Goal: Task Accomplishment & Management: Use online tool/utility

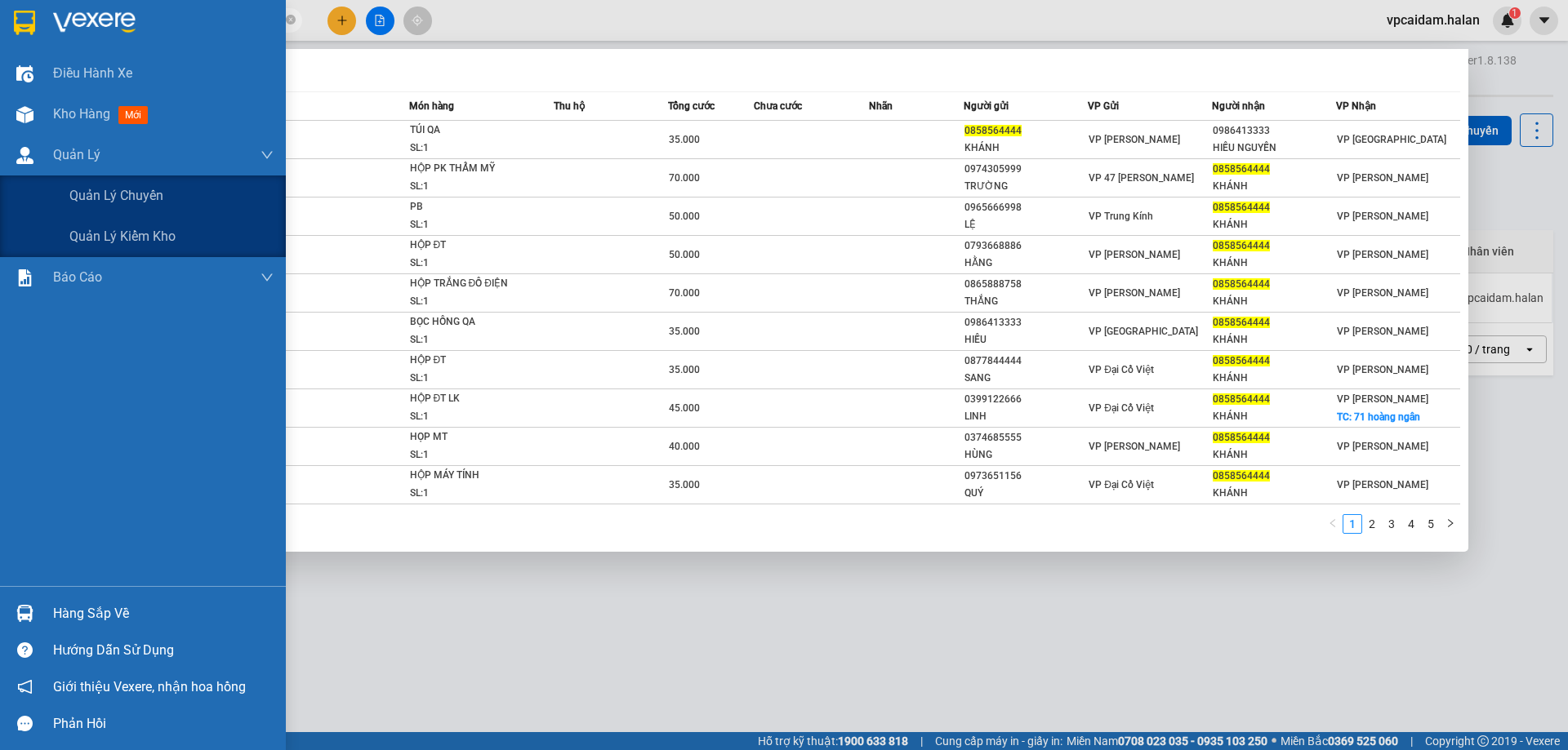
click at [49, 155] on div "Quản Lý" at bounding box center [142, 155] width 286 height 41
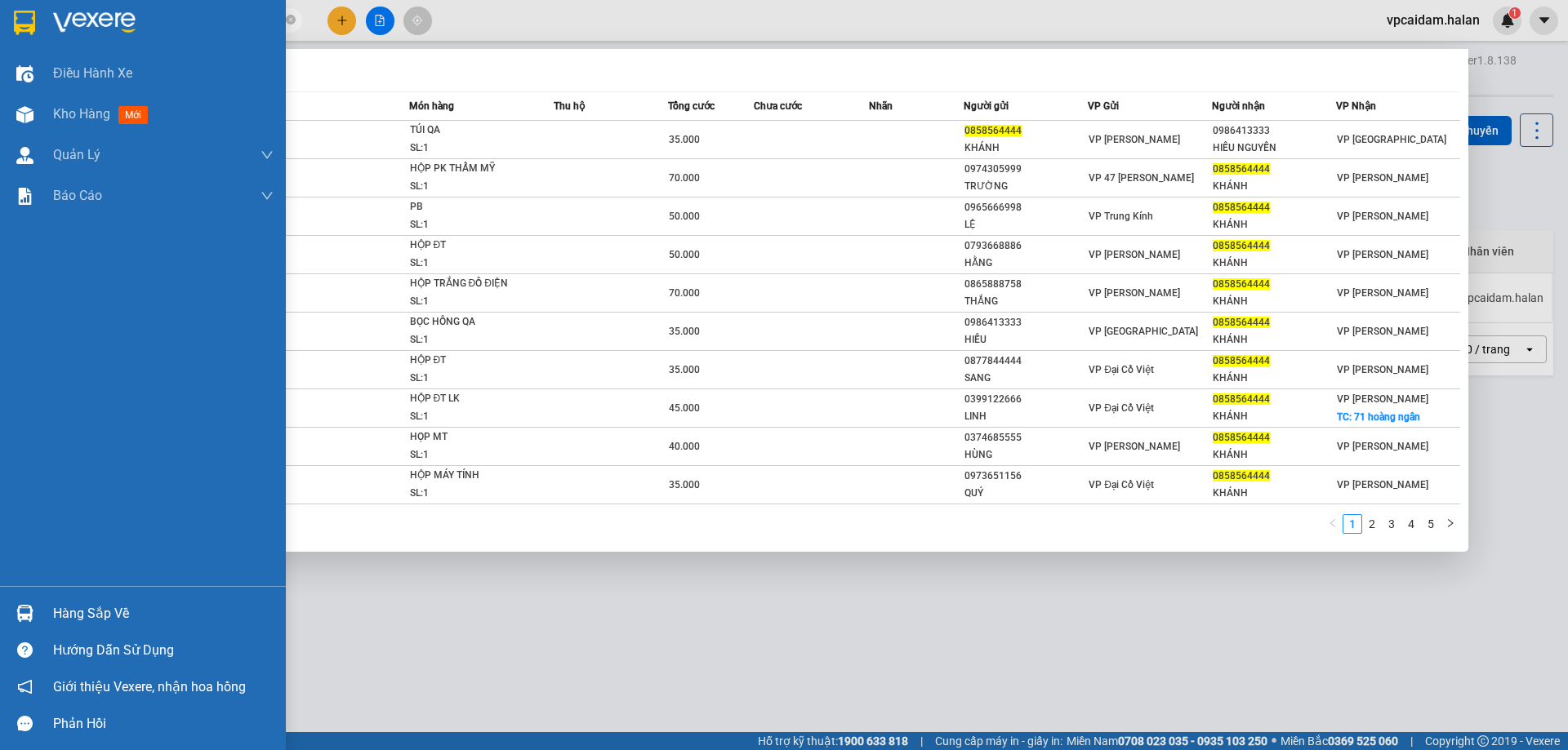
click at [109, 611] on div "Hàng sắp về" at bounding box center [163, 614] width 221 height 25
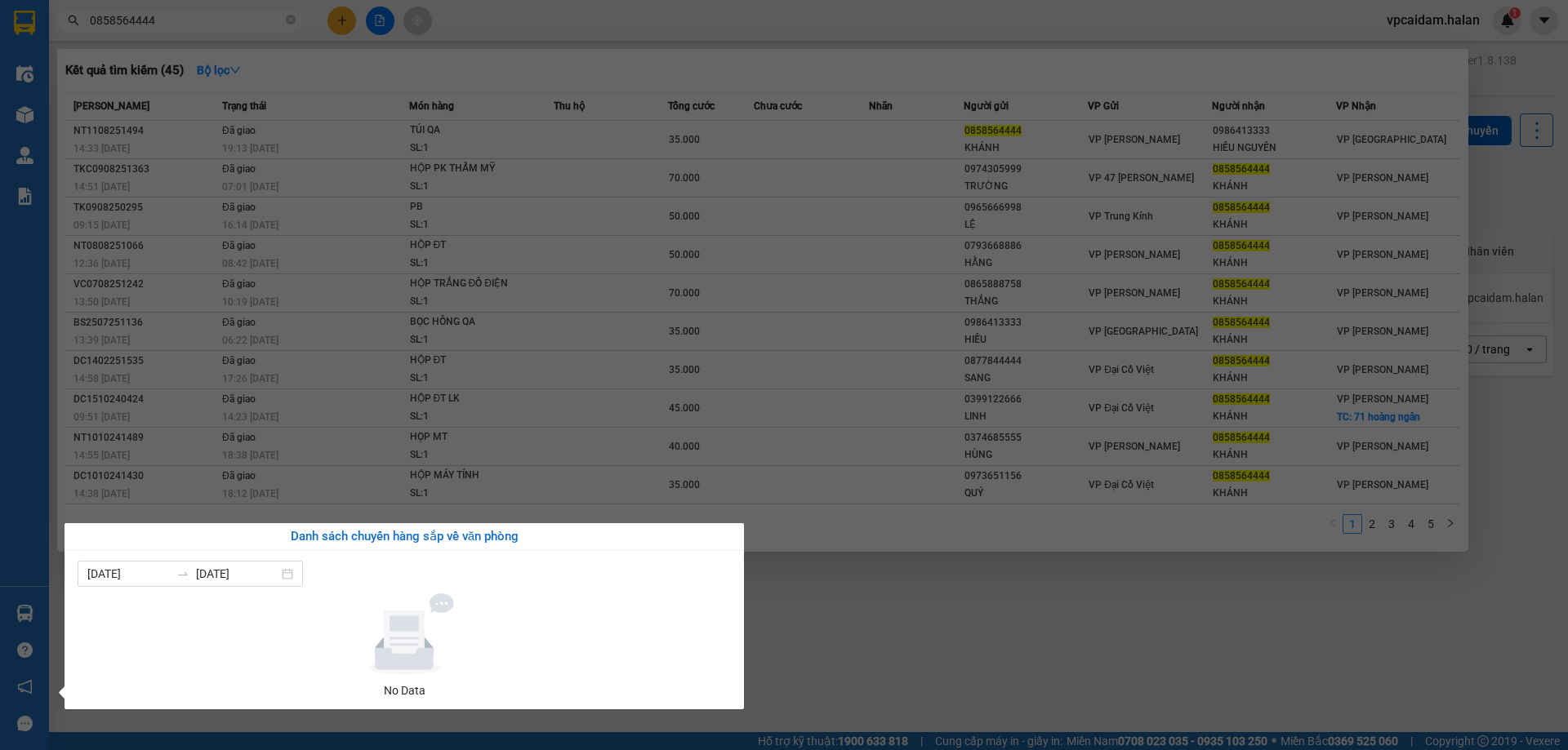
click at [156, 408] on section "Kết quả tìm kiếm ( 45 ) Bộ lọc Mã ĐH Trạng thái Món hàng Thu hộ Tổng cước Chưa …" at bounding box center [784, 375] width 1568 height 750
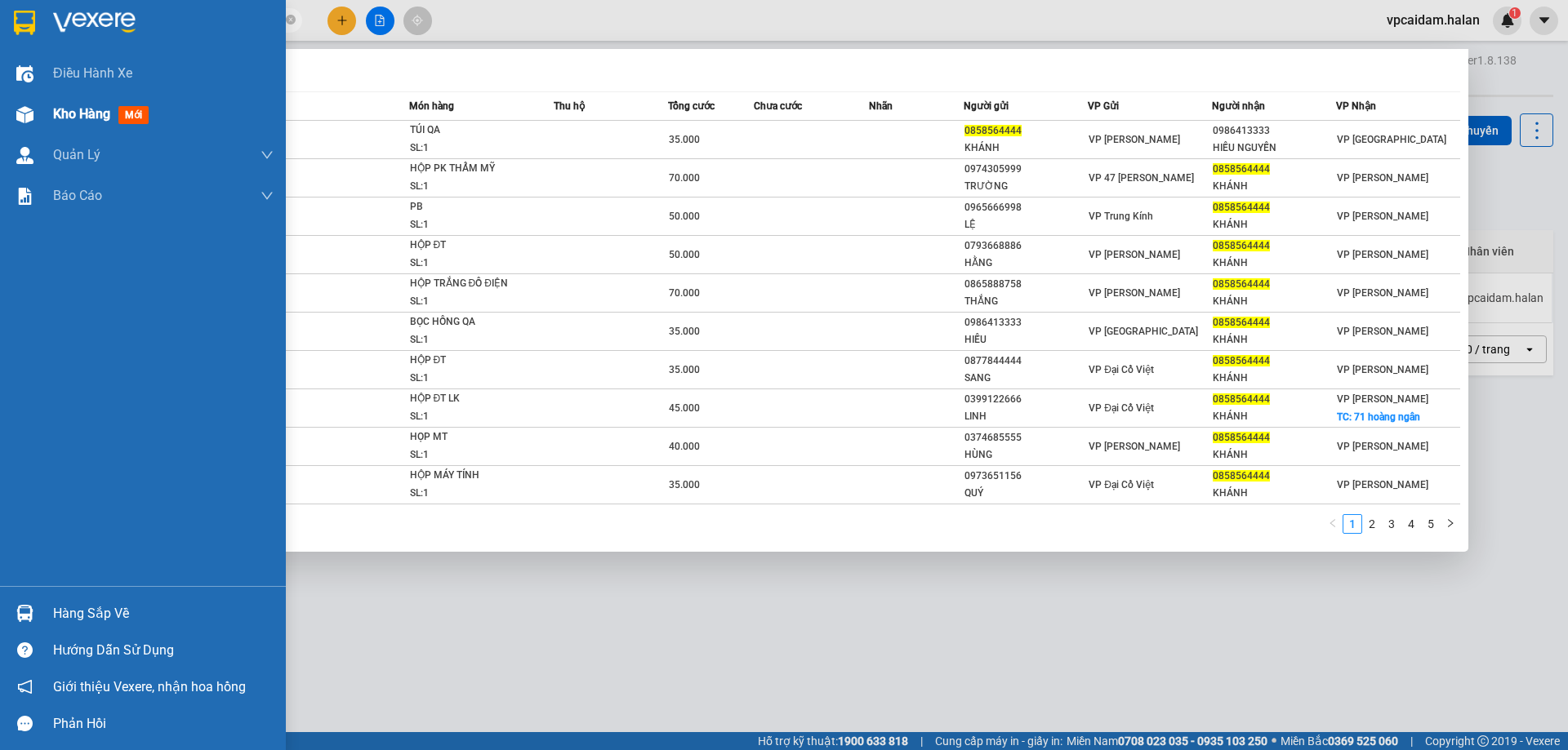
click at [56, 116] on span "Kho hàng" at bounding box center [81, 113] width 57 height 16
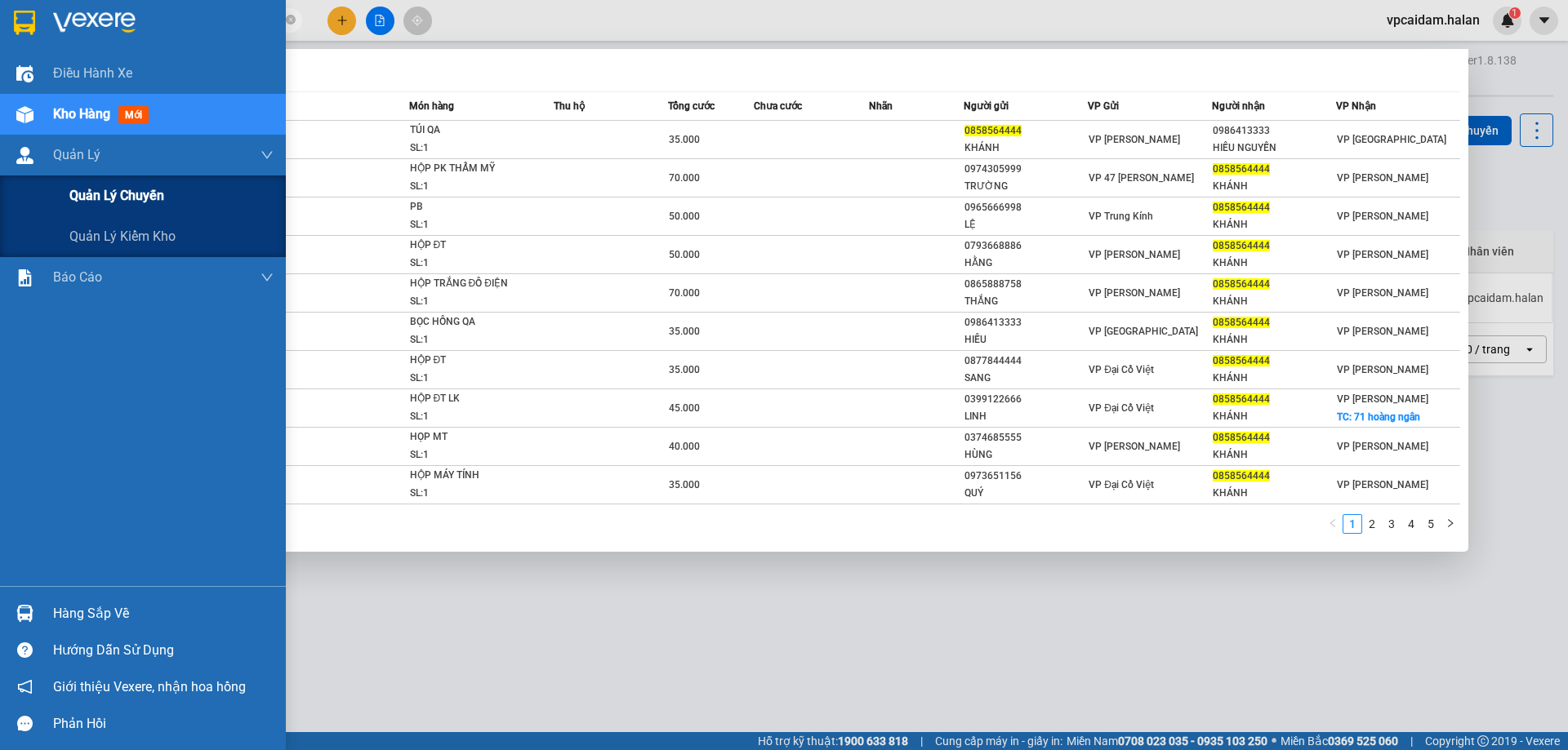
click at [89, 199] on span "Quản lý chuyến" at bounding box center [117, 195] width 95 height 20
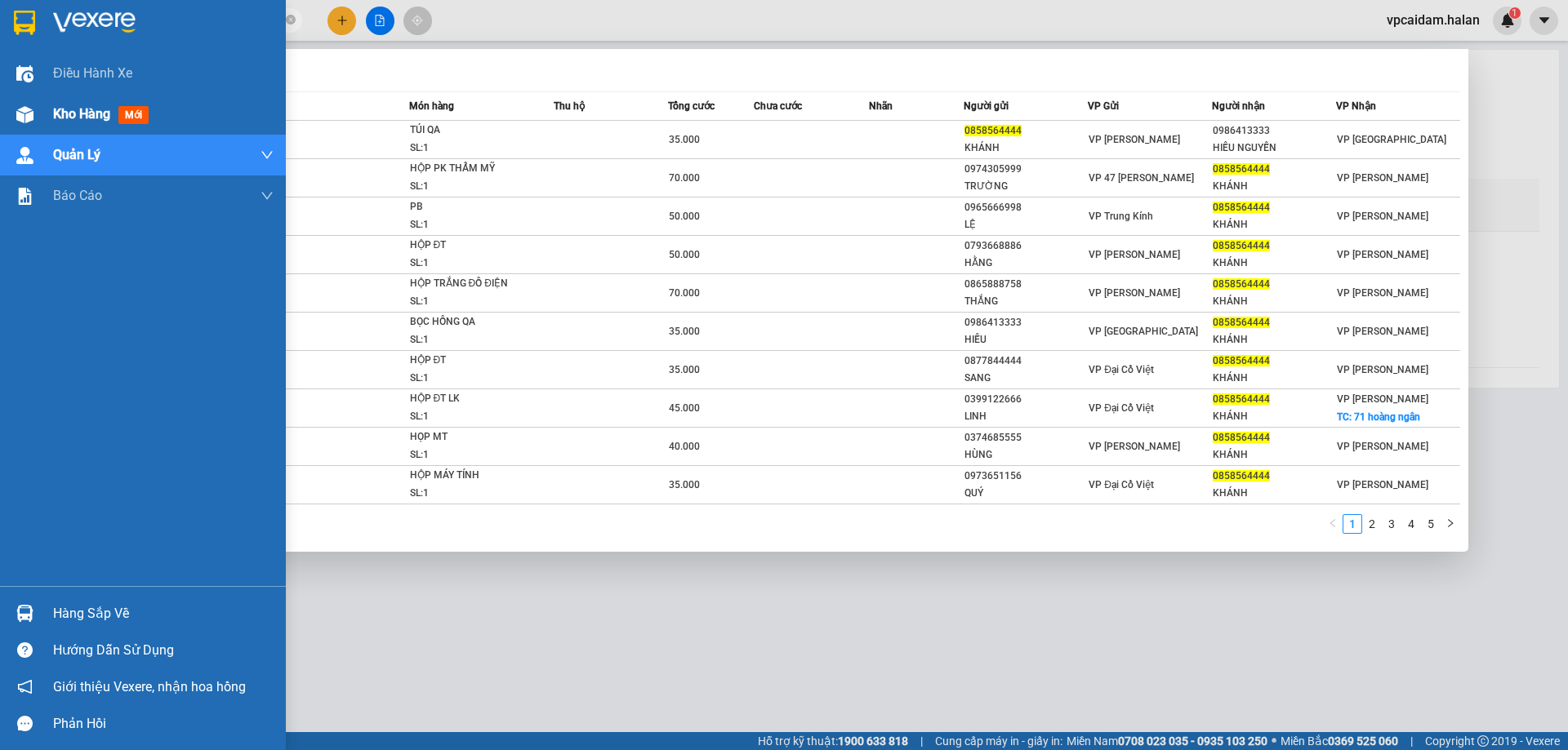
drag, startPoint x: 135, startPoint y: 244, endPoint x: 172, endPoint y: 112, distance: 137.1
click at [178, 98] on div "Điều hành xe Kho hàng mới Quản [PERSON_NAME] lý chuyến Quản lý kiểm kho Báo cáo…" at bounding box center [142, 319] width 286 height 533
click at [76, 112] on span "Kho hàng" at bounding box center [81, 113] width 57 height 16
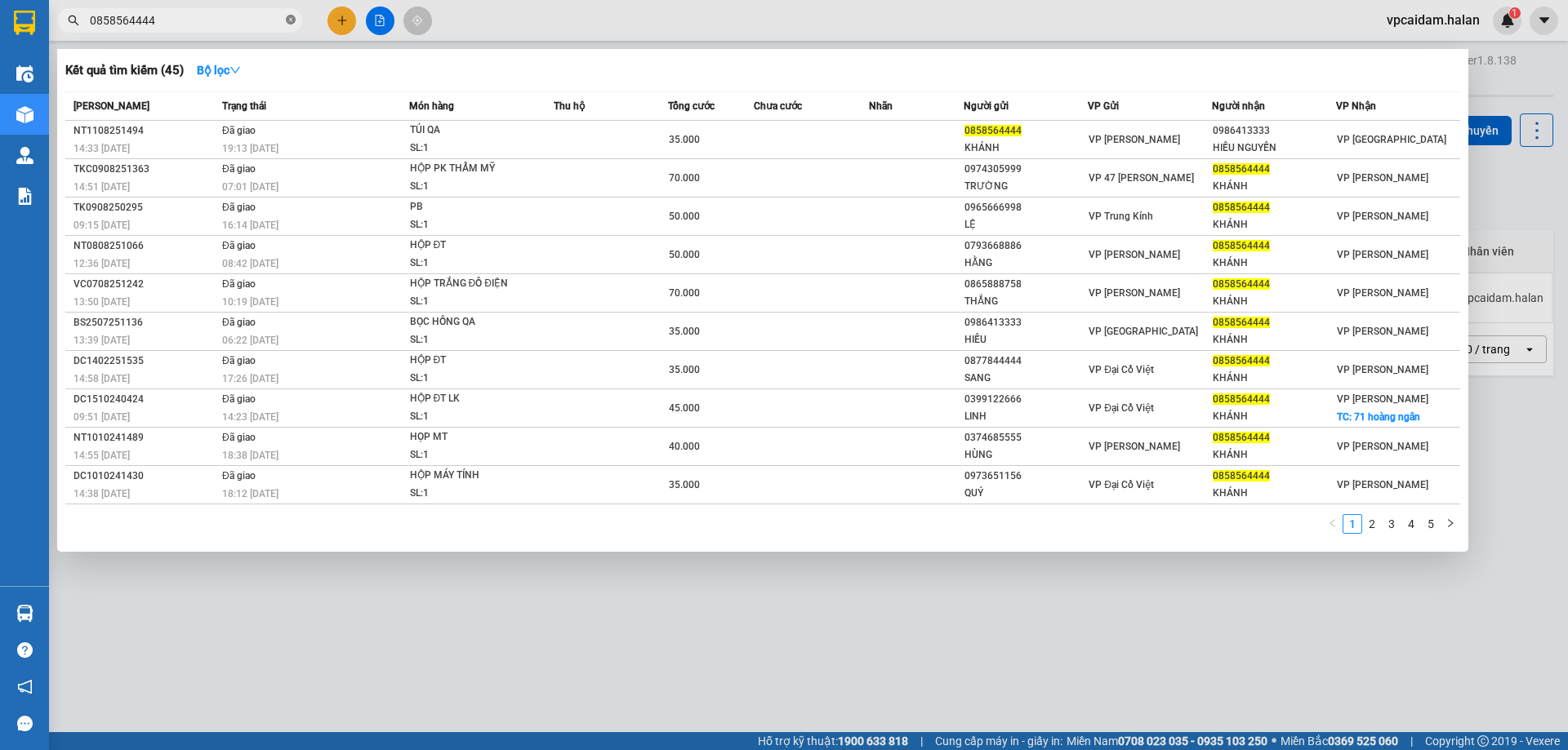
click at [291, 22] on icon "close-circle" at bounding box center [290, 19] width 10 height 10
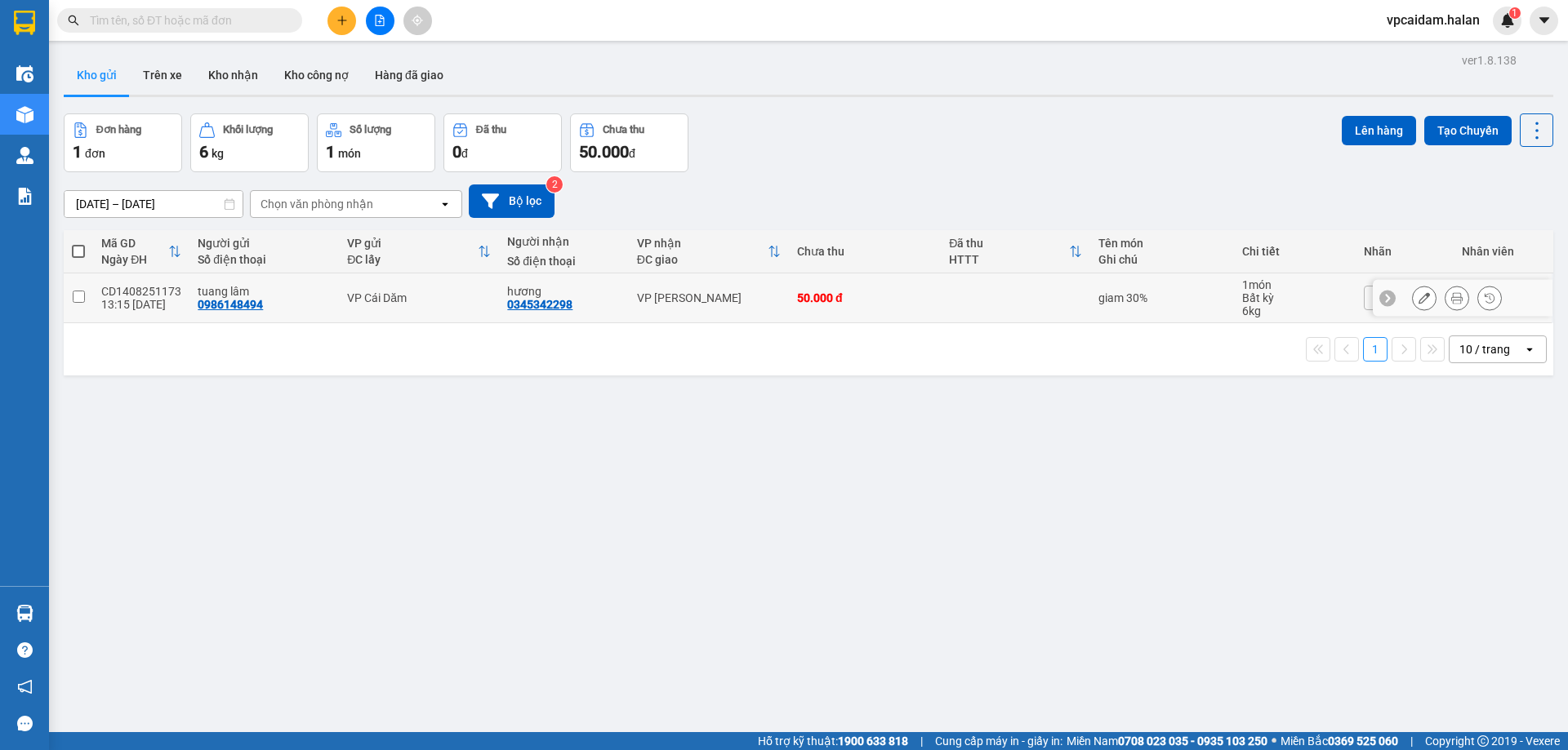
click at [73, 297] on input "checkbox" at bounding box center [78, 297] width 12 height 12
checkbox input "true"
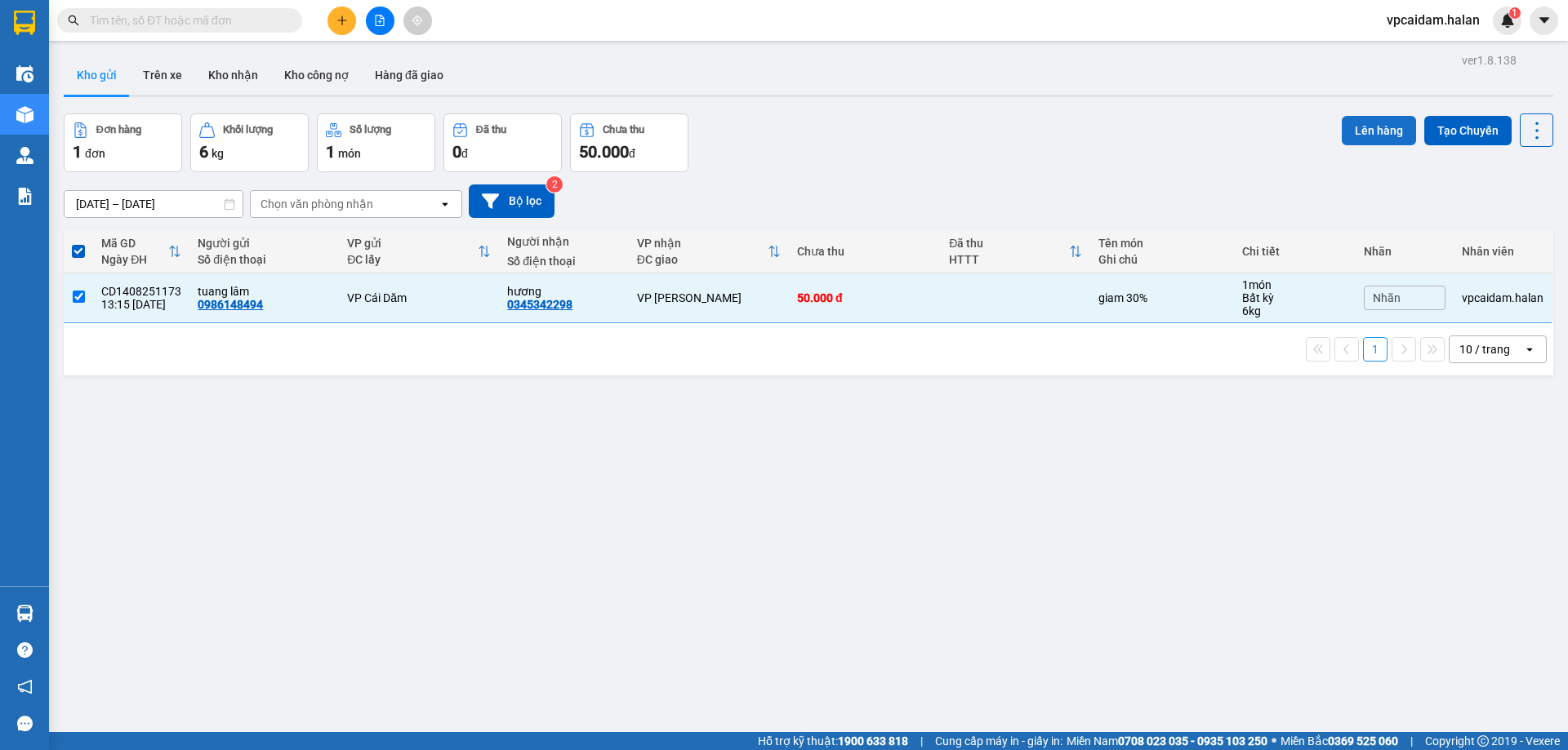
click at [1379, 136] on button "Lên hàng" at bounding box center [1378, 130] width 74 height 29
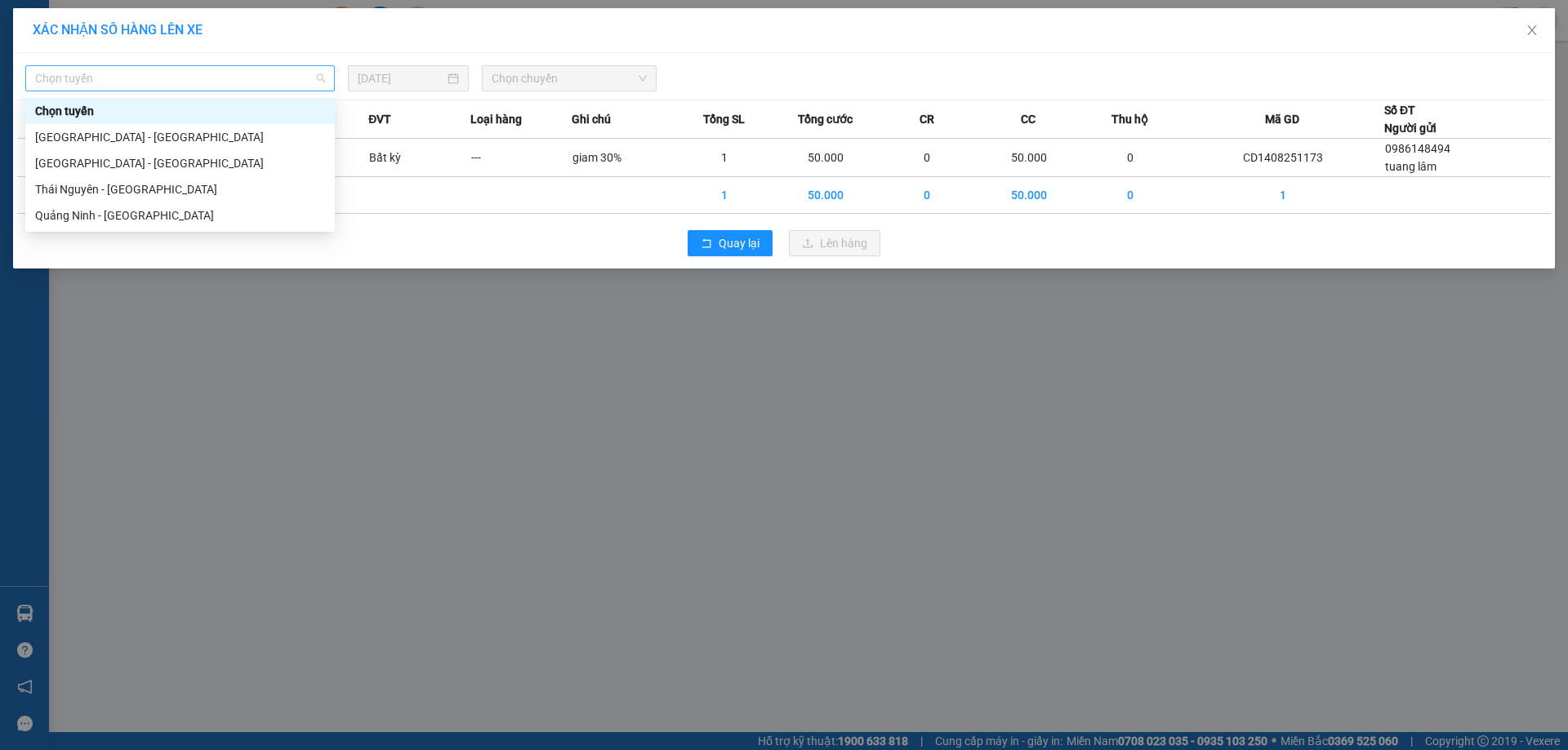
click at [198, 69] on span "Chọn tuyến" at bounding box center [180, 78] width 290 height 25
click at [117, 160] on div "[GEOGRAPHIC_DATA] - [GEOGRAPHIC_DATA]" at bounding box center [180, 163] width 290 height 18
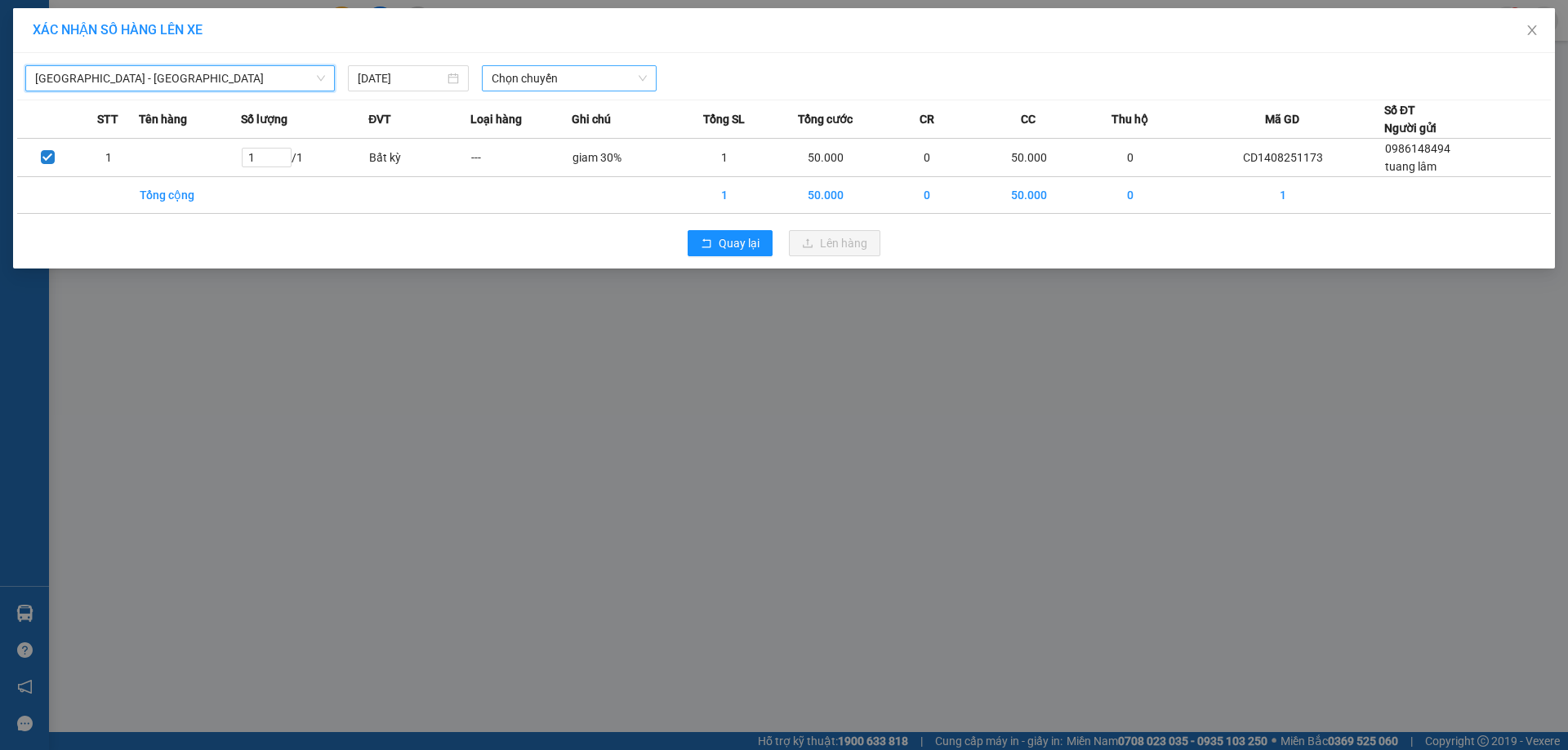
click at [532, 81] on span "Chọn chuyến" at bounding box center [570, 78] width 155 height 25
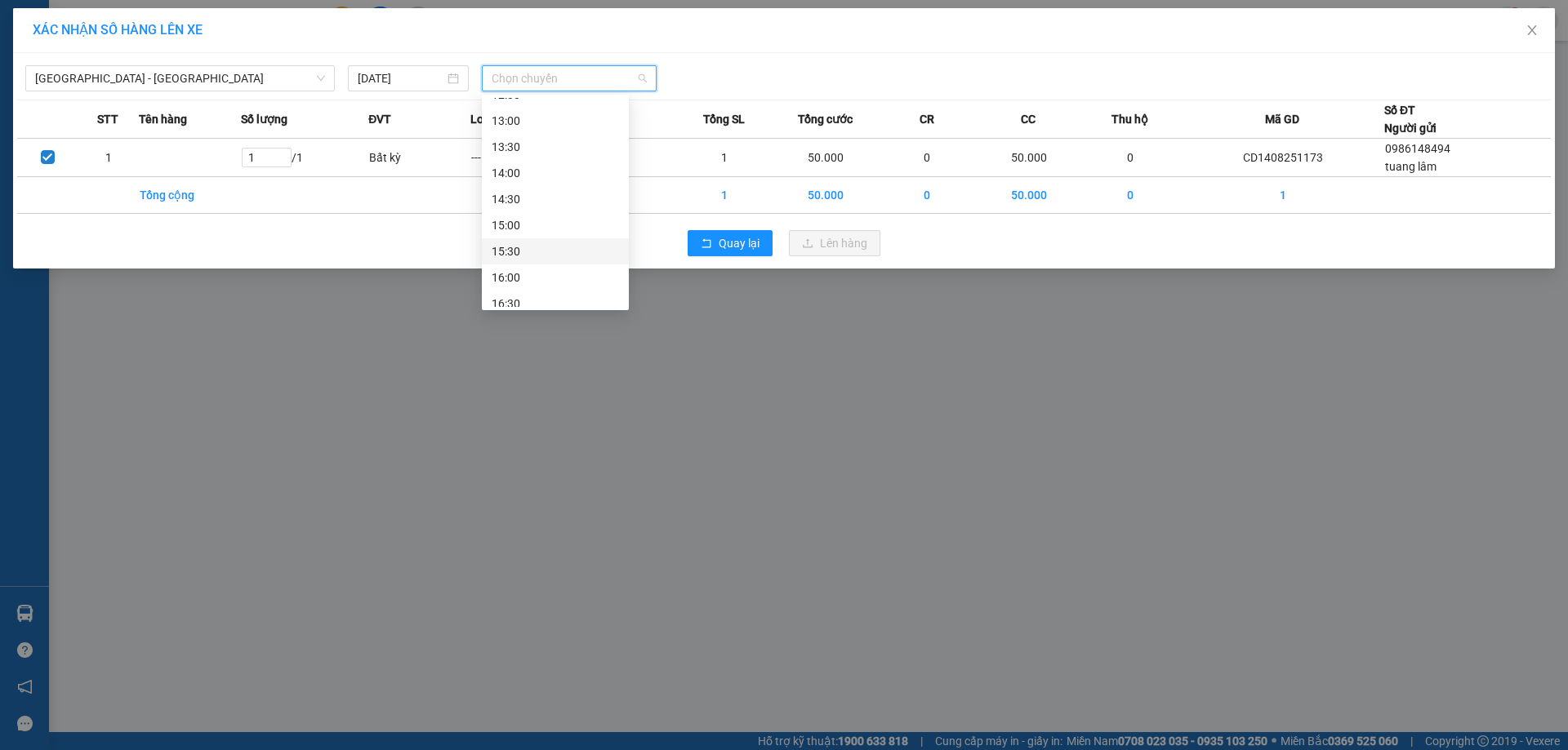
scroll to position [568, 0]
click at [512, 243] on div "17:00" at bounding box center [556, 248] width 128 height 18
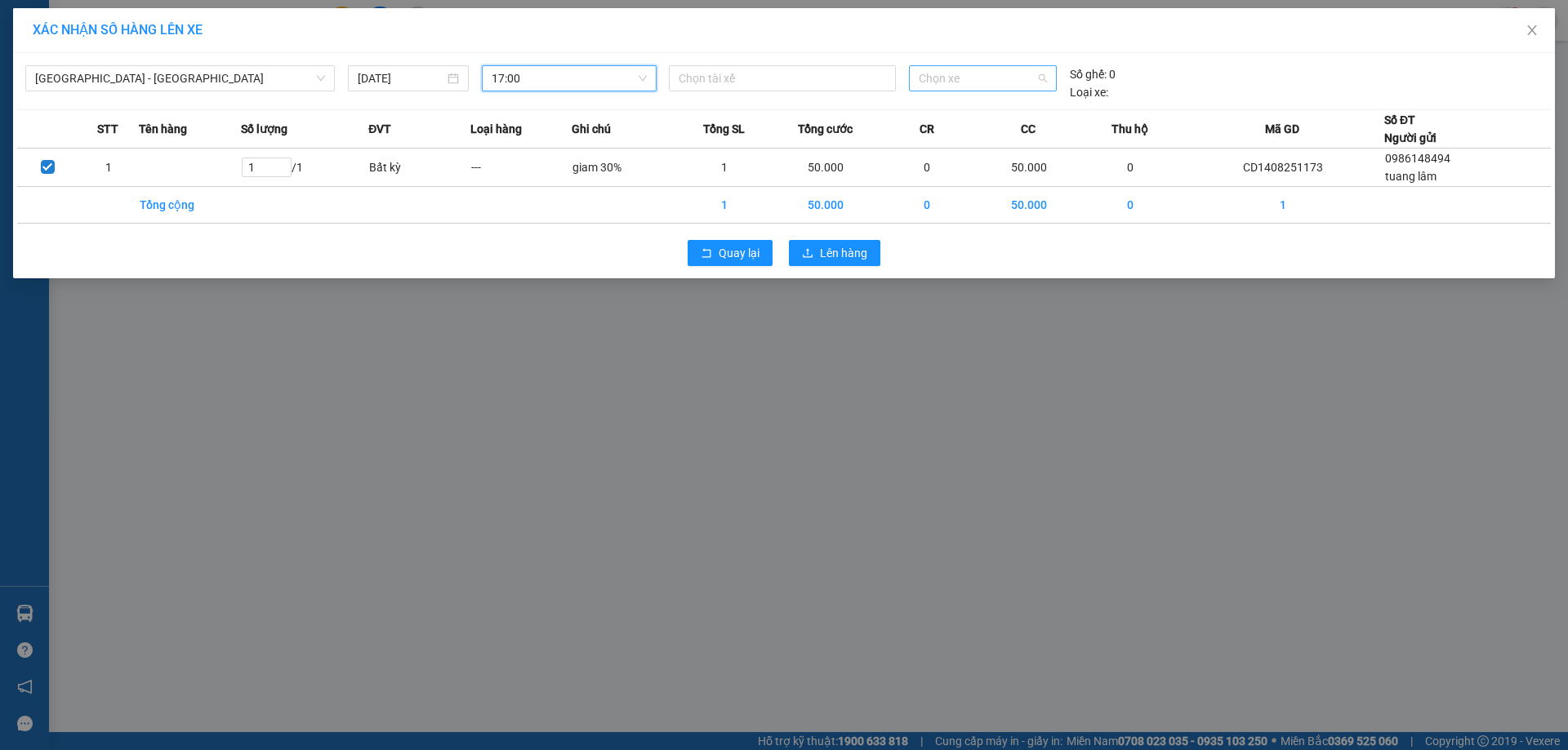
click at [943, 79] on span "Chọn xe" at bounding box center [983, 78] width 128 height 25
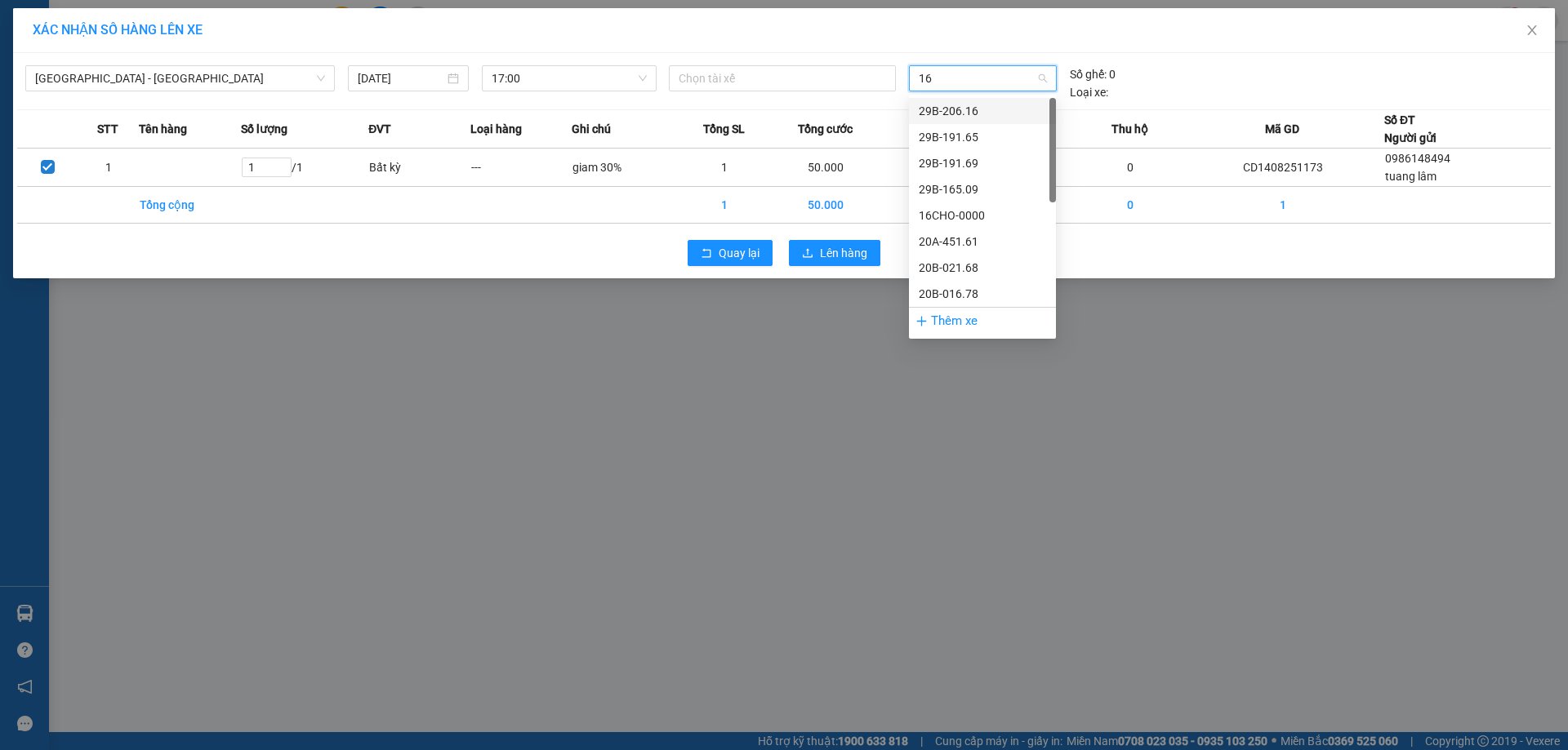
type input "166"
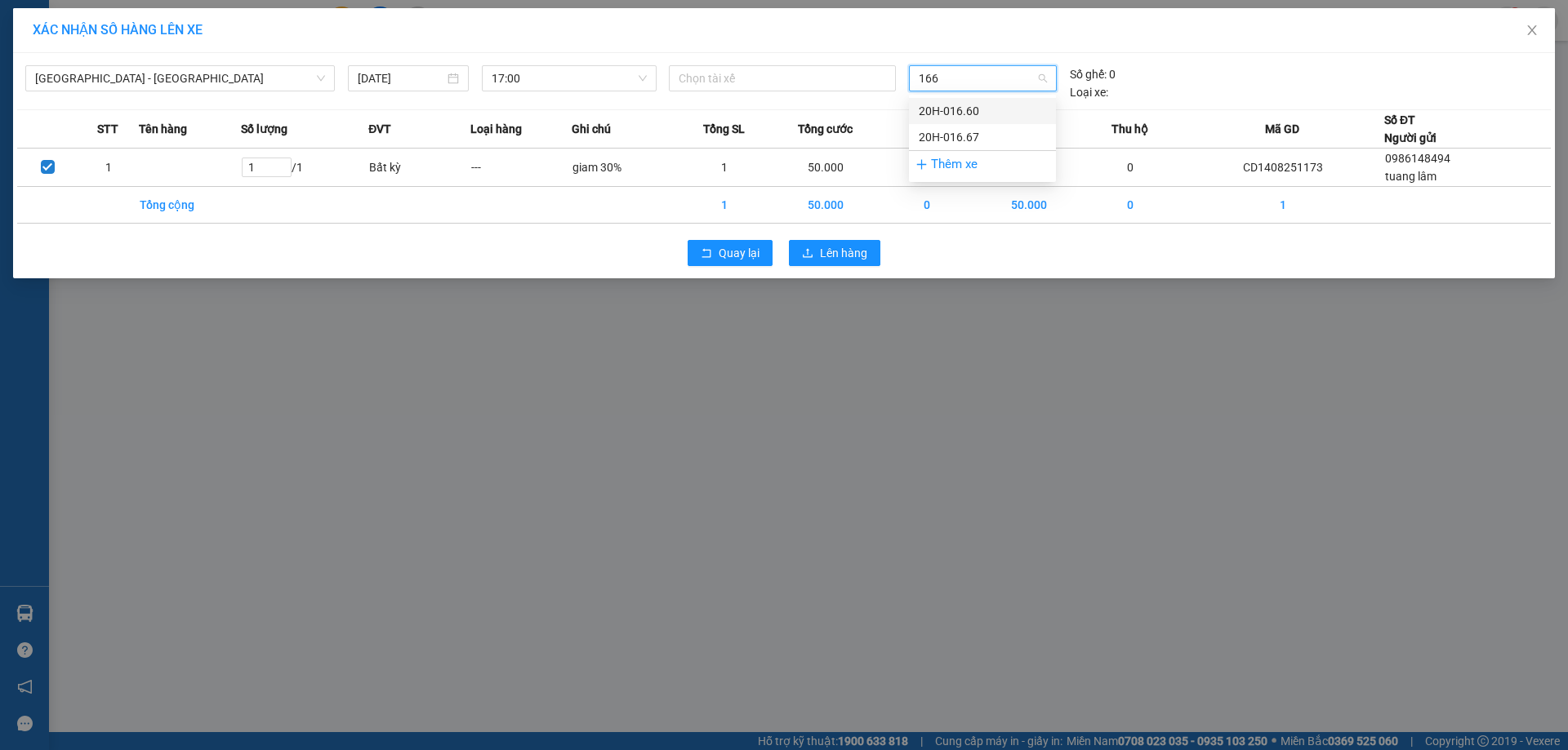
drag, startPoint x: 962, startPoint y: 113, endPoint x: 952, endPoint y: 105, distance: 12.8
click at [963, 112] on div "20H-016.60" at bounding box center [983, 111] width 128 height 18
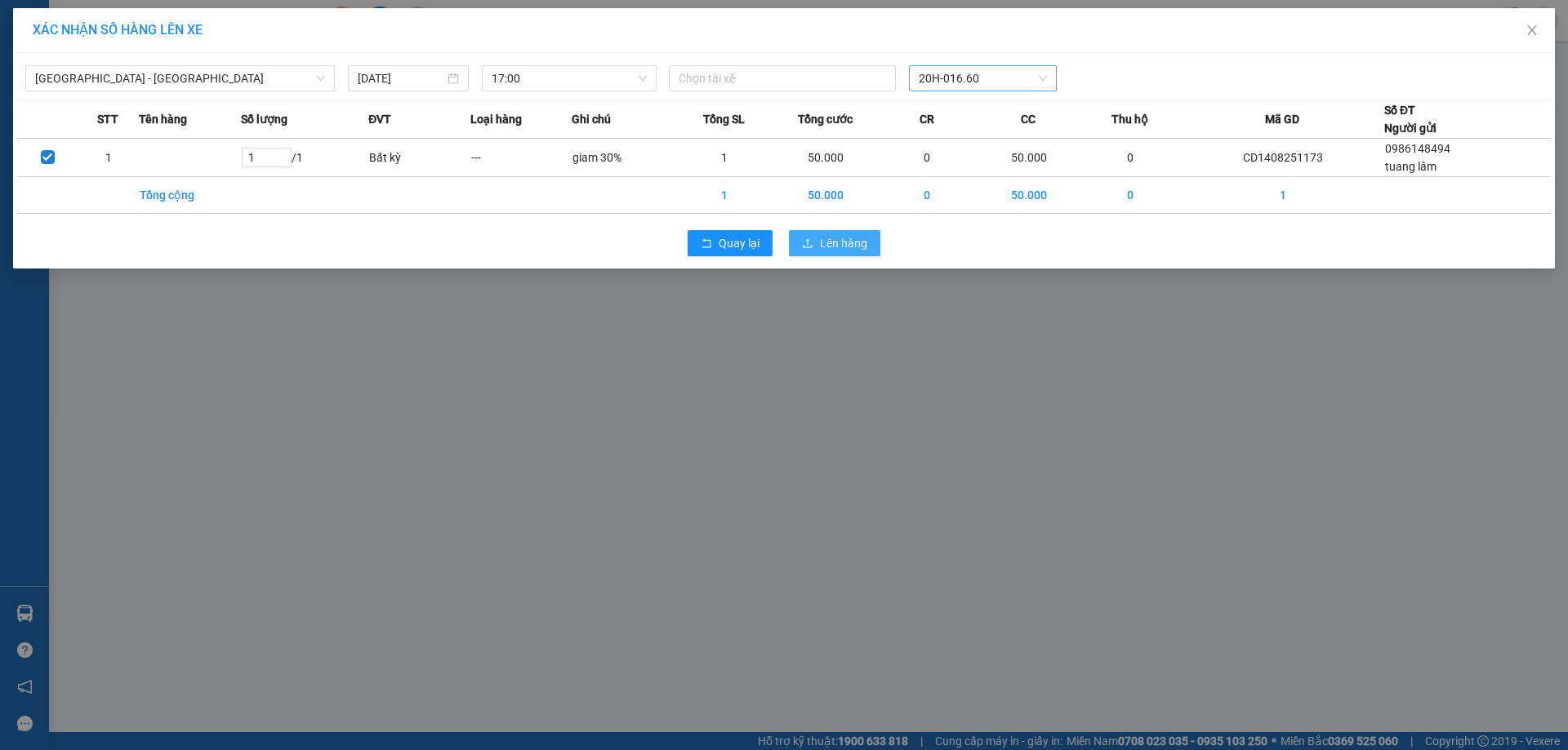
click at [837, 247] on span "Lên hàng" at bounding box center [843, 244] width 47 height 18
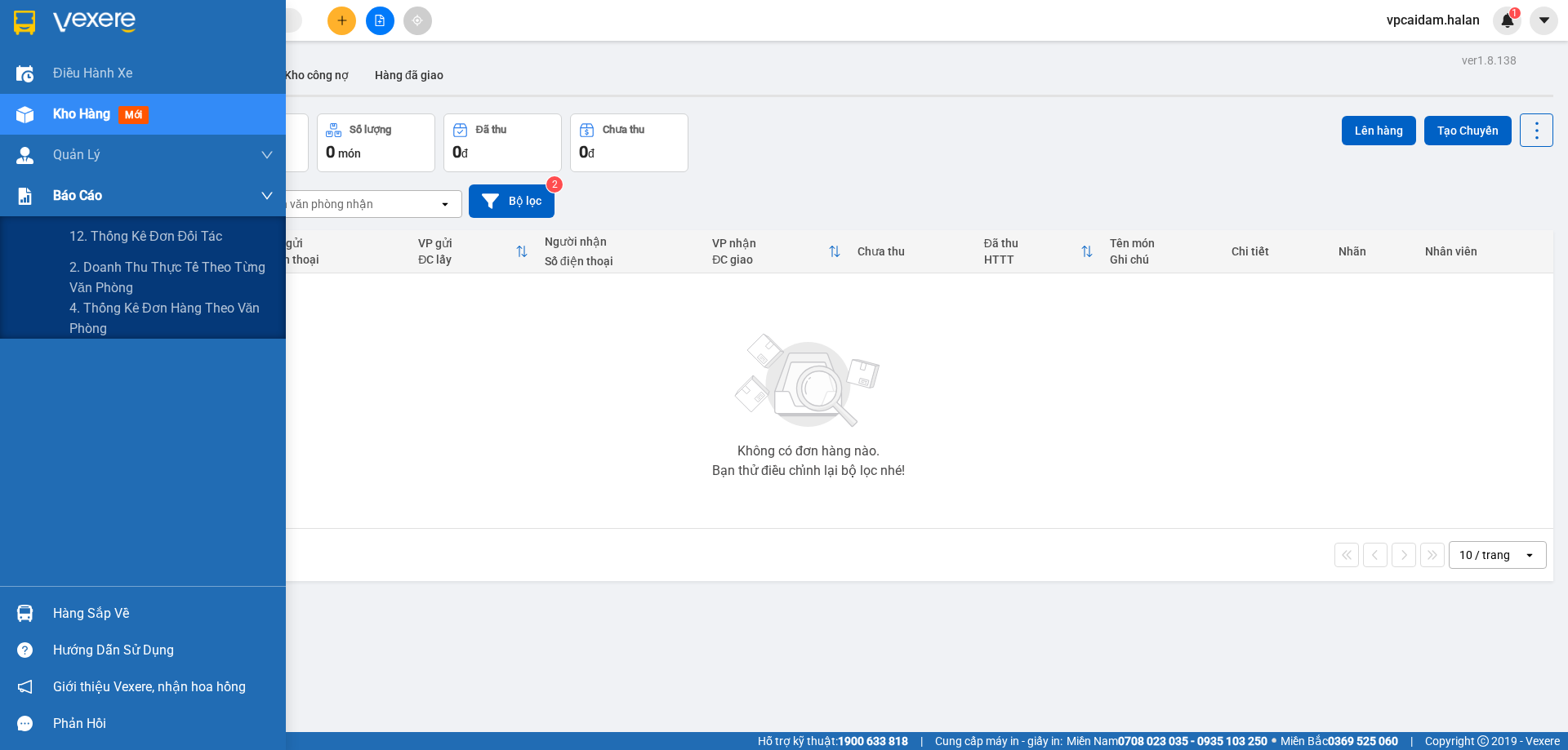
click at [22, 201] on img at bounding box center [25, 196] width 17 height 17
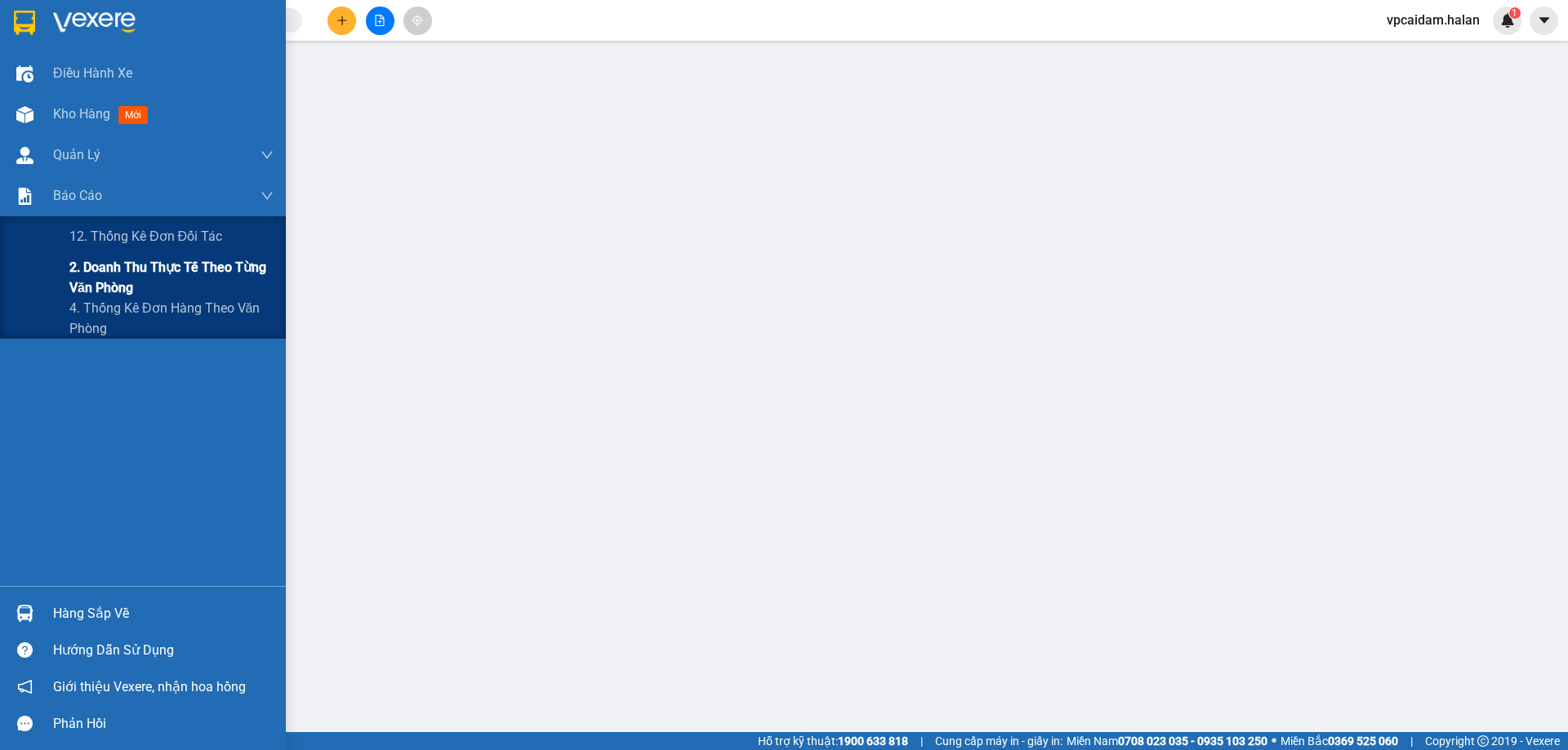
click at [101, 274] on span "2. Doanh thu thực tế theo từng văn phòng" at bounding box center [172, 277] width 204 height 41
